Goal: Information Seeking & Learning: Learn about a topic

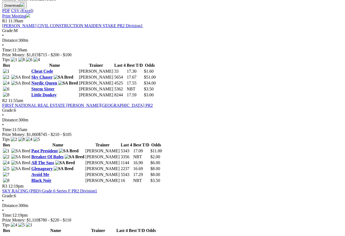
scroll to position [258, 0]
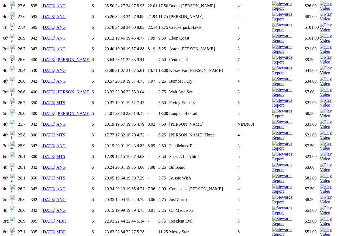
scroll to position [718, 0]
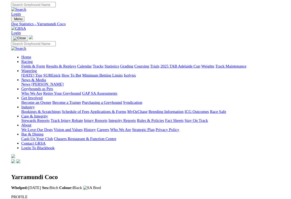
scroll to position [520, 0]
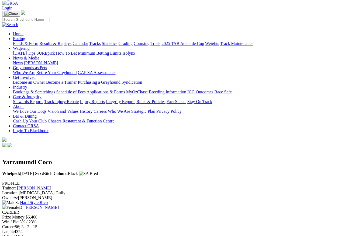
scroll to position [0, 0]
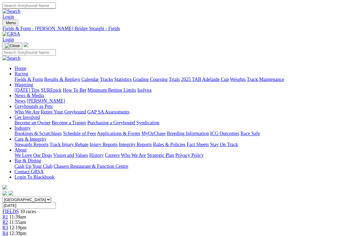
scroll to position [203, 0]
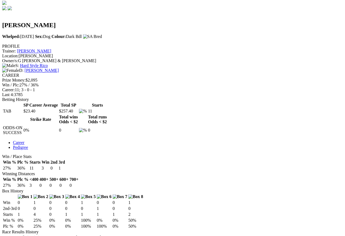
scroll to position [164, 0]
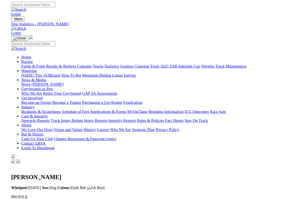
scroll to position [166, 0]
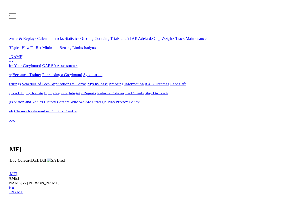
scroll to position [128, 0]
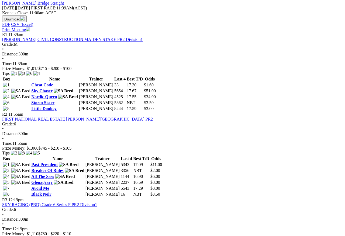
scroll to position [244, 0]
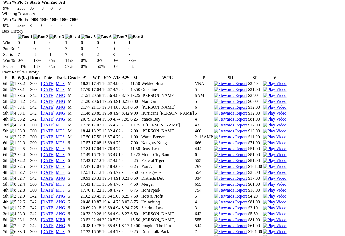
scroll to position [324, 0]
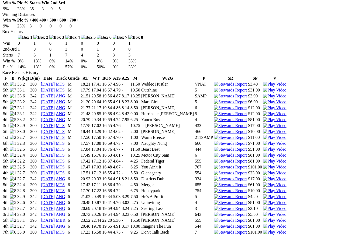
click at [263, 171] on img at bounding box center [274, 173] width 23 height 5
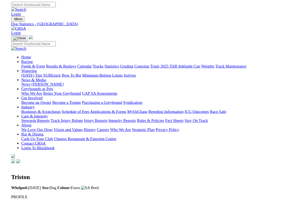
scroll to position [331, 0]
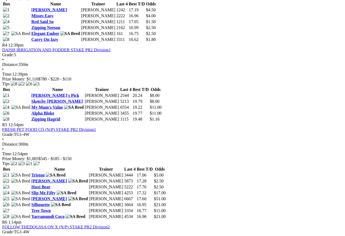
scroll to position [498, 0]
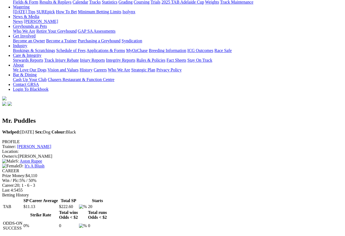
scroll to position [52, 0]
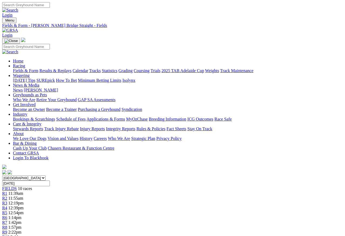
scroll to position [537, 0]
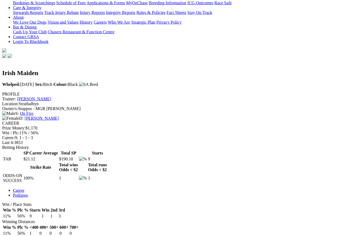
scroll to position [143, 0]
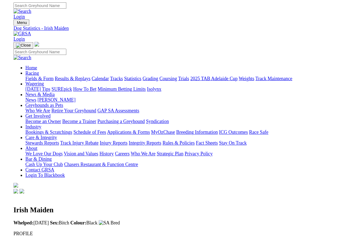
scroll to position [130, 0]
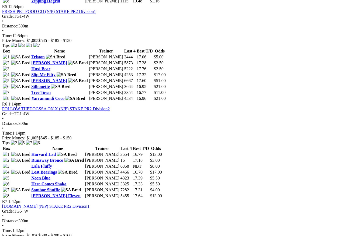
scroll to position [603, 12]
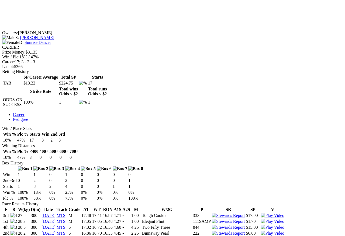
scroll to position [167, 0]
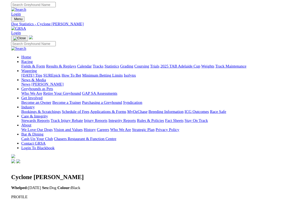
scroll to position [170, 0]
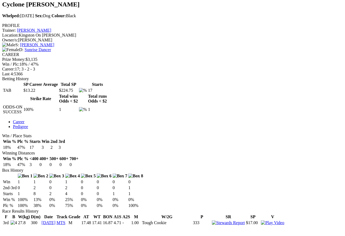
scroll to position [185, 0]
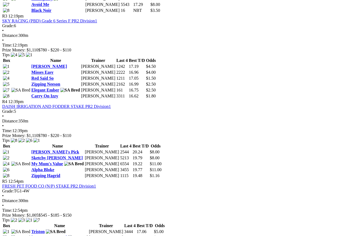
scroll to position [413, 0]
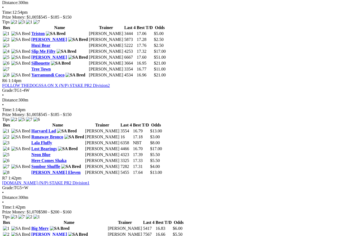
scroll to position [553, 0]
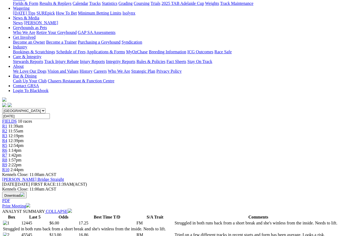
scroll to position [151, 0]
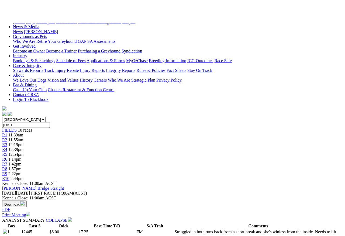
scroll to position [0, 0]
